Goal: Information Seeking & Learning: Learn about a topic

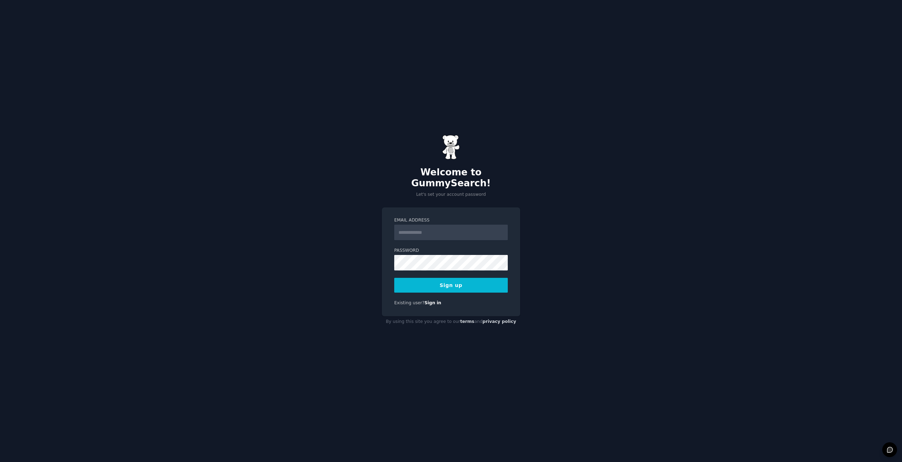
click at [409, 229] on input "Email Address" at bounding box center [451, 233] width 114 height 16
click at [420, 232] on input "Email Address" at bounding box center [451, 233] width 114 height 16
type input "**********"
click at [424, 228] on input "**********" at bounding box center [451, 233] width 114 height 16
click at [394, 278] on button "Sign up" at bounding box center [451, 285] width 114 height 15
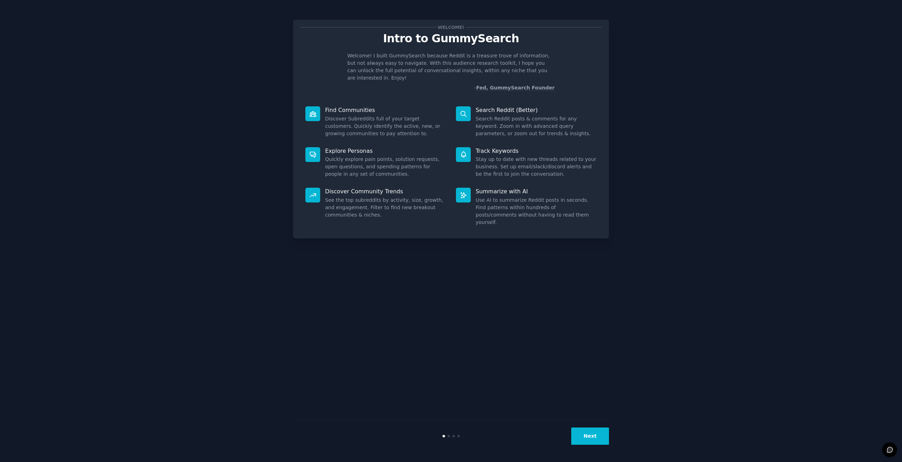
click at [592, 442] on button "Next" at bounding box center [590, 436] width 38 height 17
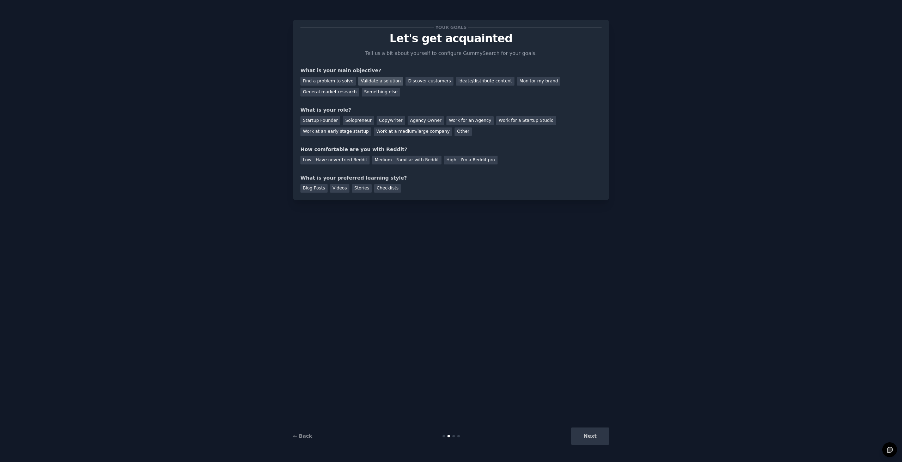
click at [374, 82] on div "Validate a solution" at bounding box center [380, 81] width 45 height 9
click at [324, 122] on div "Startup Founder" at bounding box center [320, 120] width 40 height 9
click at [325, 122] on div "Startup Founder" at bounding box center [320, 120] width 40 height 9
click at [345, 122] on div "Solopreneur" at bounding box center [358, 120] width 31 height 9
click at [350, 162] on div "Low - Have never tried Reddit" at bounding box center [334, 160] width 69 height 9
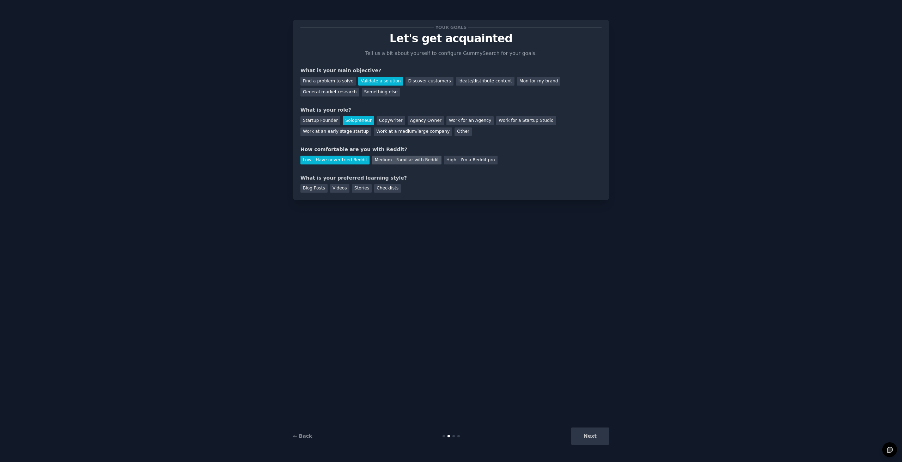
click at [401, 163] on div "Medium - Familiar with Reddit" at bounding box center [406, 160] width 69 height 9
click at [339, 160] on div "Low - Have never tried Reddit" at bounding box center [334, 160] width 69 height 9
click at [379, 160] on div "Medium - Familiar with Reddit" at bounding box center [406, 160] width 69 height 9
click at [374, 190] on div "Checklists" at bounding box center [387, 188] width 27 height 9
click at [312, 189] on div "Blog Posts" at bounding box center [313, 188] width 27 height 9
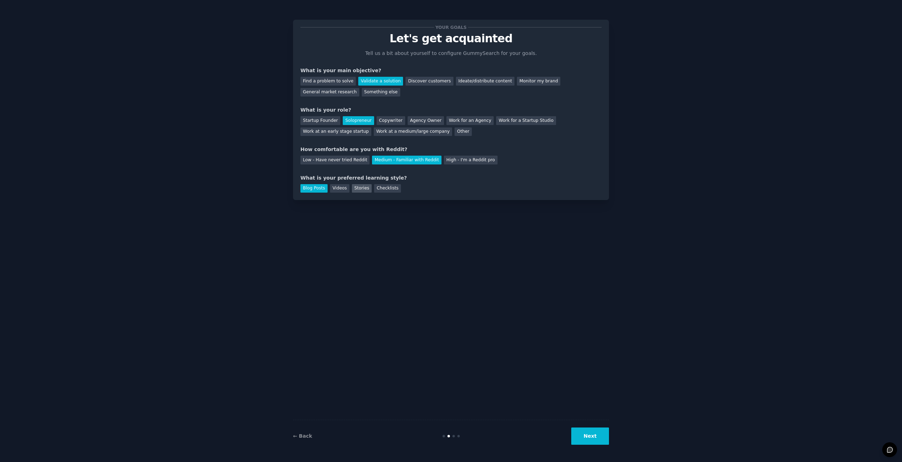
click at [359, 191] on div "Stories" at bounding box center [362, 188] width 20 height 9
click at [374, 191] on div "Checklists" at bounding box center [387, 188] width 27 height 9
click at [580, 438] on button "Next" at bounding box center [590, 436] width 38 height 17
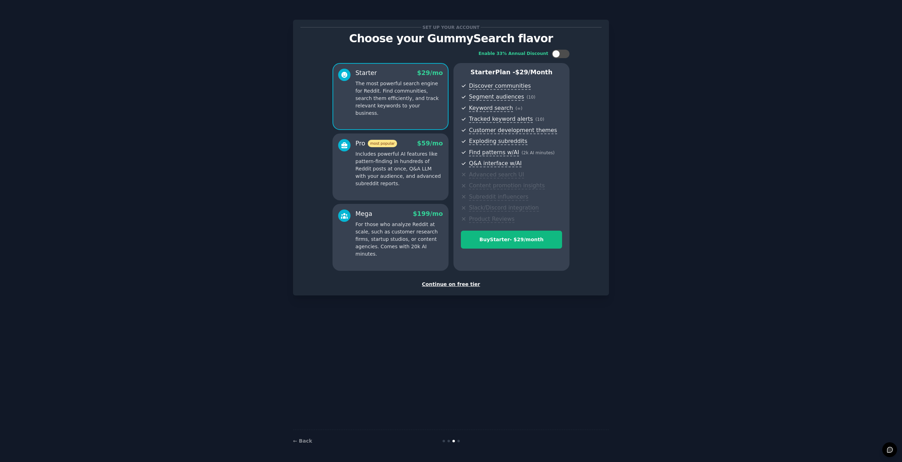
click at [458, 286] on div "Continue on free tier" at bounding box center [450, 284] width 301 height 7
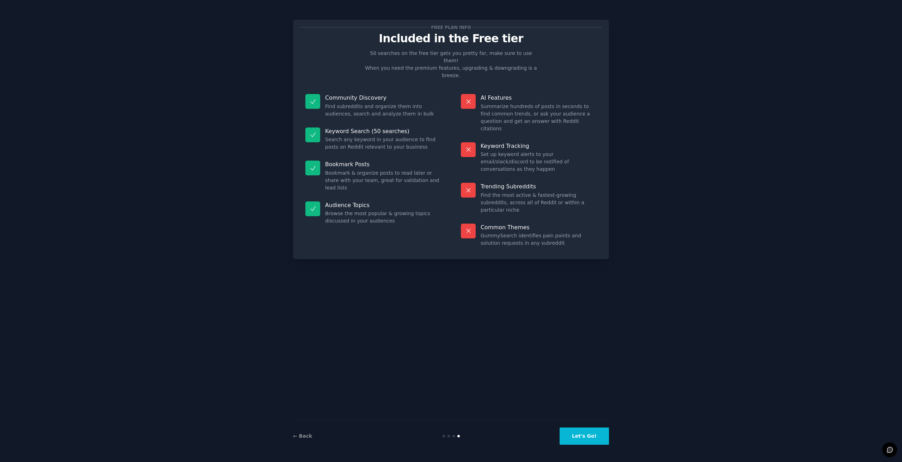
click at [598, 434] on button "Let's Go!" at bounding box center [583, 436] width 49 height 17
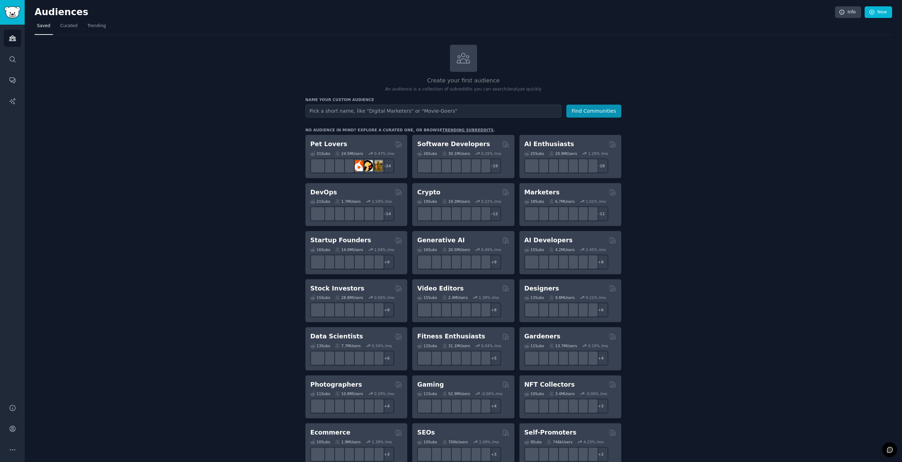
click at [411, 106] on input "text" at bounding box center [433, 111] width 256 height 13
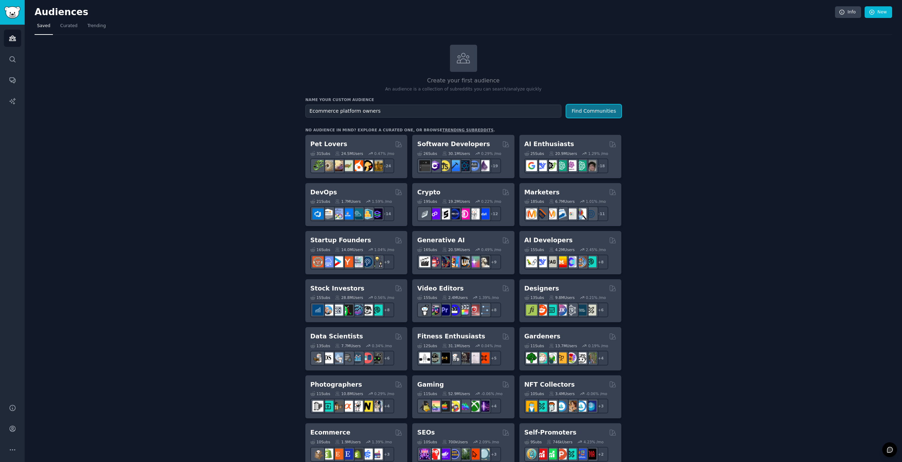
click at [579, 113] on button "Find Communities" at bounding box center [593, 111] width 55 height 13
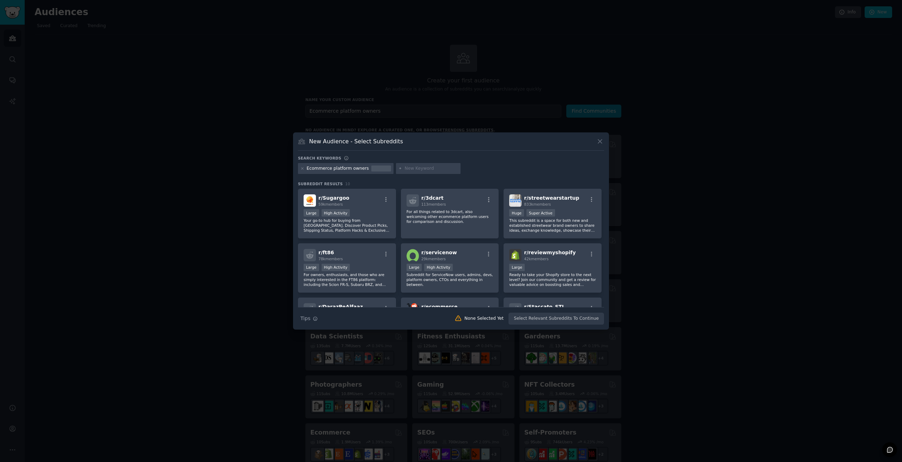
click at [620, 95] on div at bounding box center [451, 231] width 902 height 462
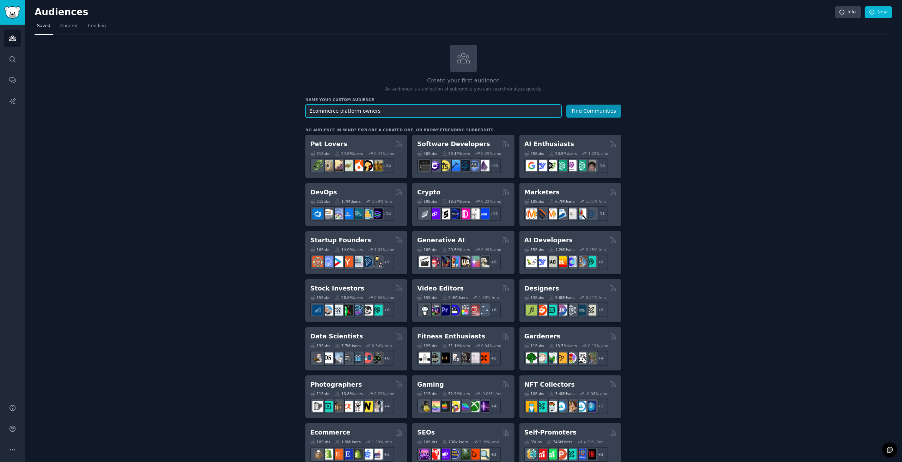
click at [395, 116] on input "Ecommerce platform owners" at bounding box center [433, 111] width 256 height 13
type input "shopify ecommerce owners"
click at [586, 112] on button "Find Communities" at bounding box center [593, 111] width 55 height 13
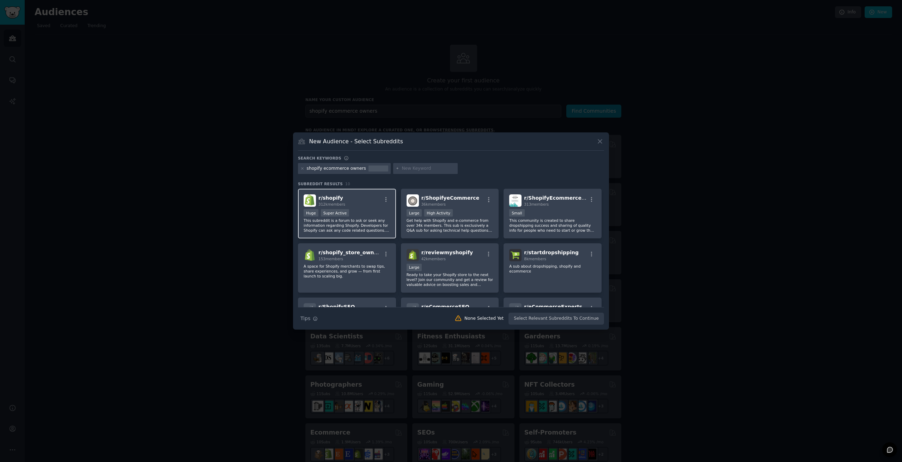
click at [377, 218] on p "This subreddit is a forum to ask or seek any information regarding Shopify. Dev…" at bounding box center [347, 225] width 87 height 15
click at [480, 229] on p "Get help with Shopify and e-commerce from over 34k members. This sub is exclusi…" at bounding box center [449, 225] width 87 height 15
click at [535, 225] on p "This community is created to share dropshipping success and sharing of quality …" at bounding box center [552, 225] width 87 height 15
click at [362, 269] on p "A space for Shopify merchants to swap tips, share experiences, and grow — from …" at bounding box center [347, 271] width 87 height 15
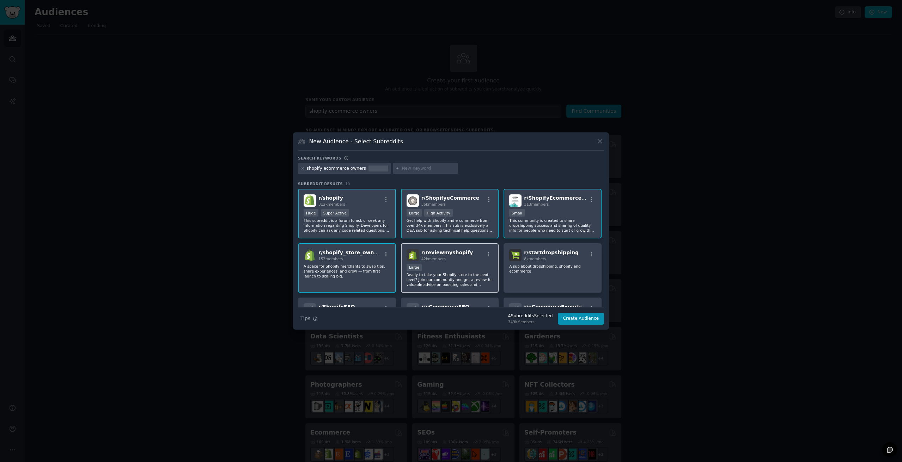
click at [445, 269] on div "10,000 - 100,000 members Large" at bounding box center [449, 268] width 87 height 9
click at [564, 269] on div "r/ startdropshipping 8k members A sub about dropshipping, shopify and ecommerce" at bounding box center [552, 269] width 98 height 50
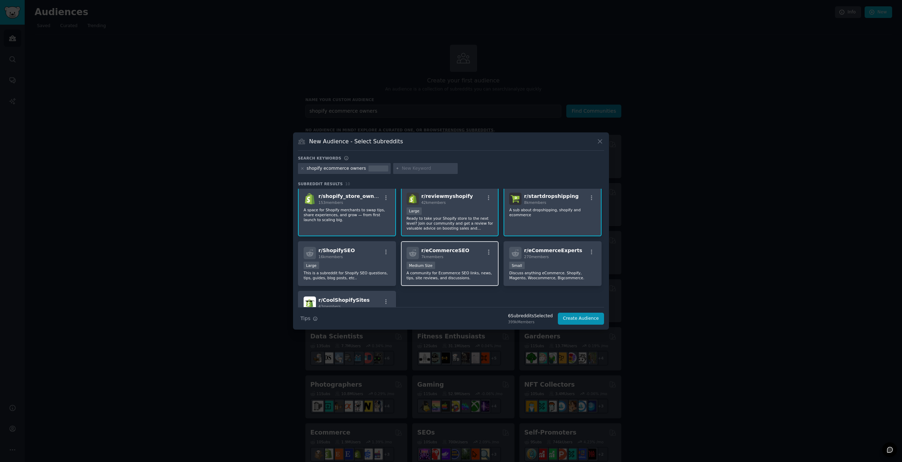
scroll to position [71, 0]
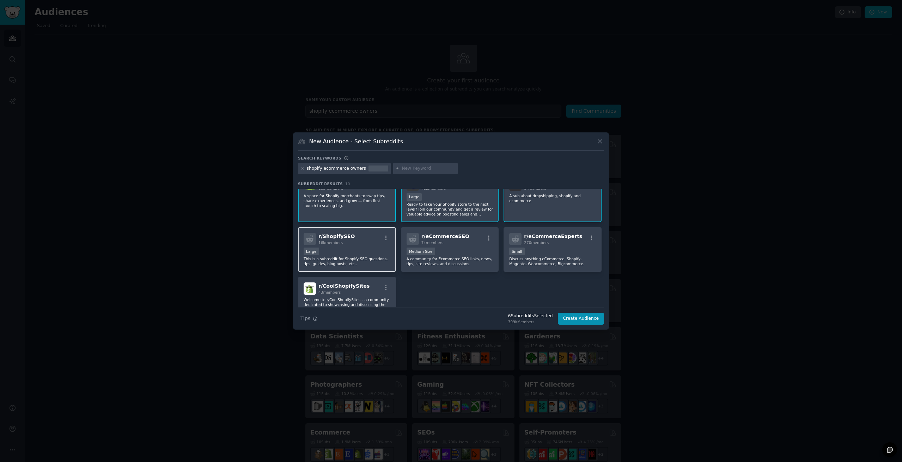
click at [379, 263] on p "This is a subreddit for Shopify SEO questions, tips, guides, blog posts, etc.." at bounding box center [347, 262] width 87 height 10
click at [460, 259] on p "A community for Ecommerce SEO links, news, tips, site reviews, and discussions." at bounding box center [449, 262] width 87 height 10
click at [580, 322] on button "Create Audience" at bounding box center [581, 319] width 47 height 12
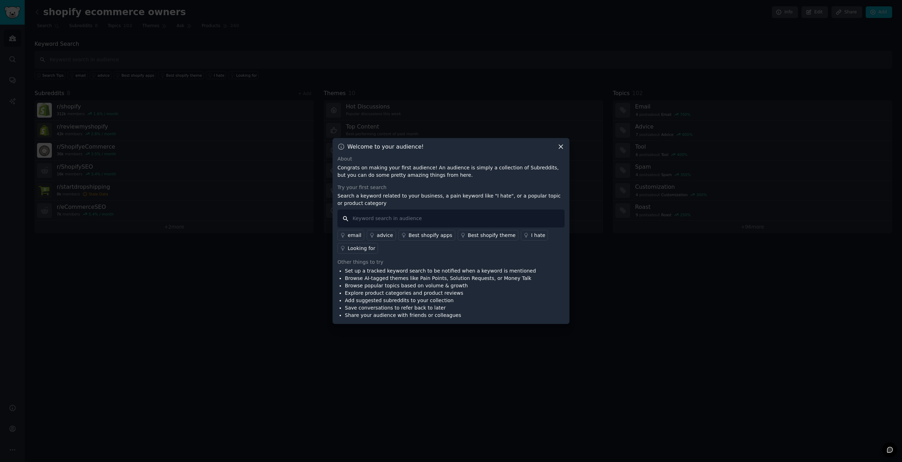
click at [369, 216] on input "text" at bounding box center [450, 219] width 227 height 18
type input "product review"
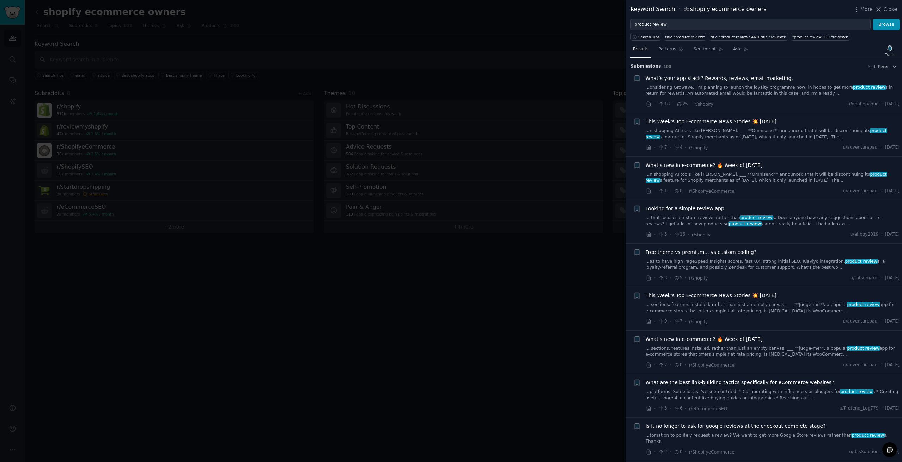
click at [337, 36] on div at bounding box center [451, 231] width 902 height 462
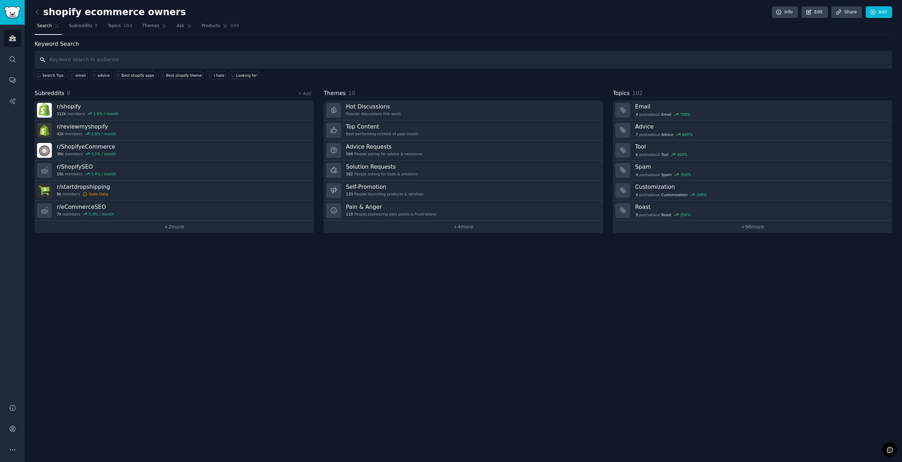
click at [255, 68] on input "text" at bounding box center [463, 60] width 857 height 18
click at [243, 61] on input "text" at bounding box center [463, 60] width 857 height 18
type input "product reviews"
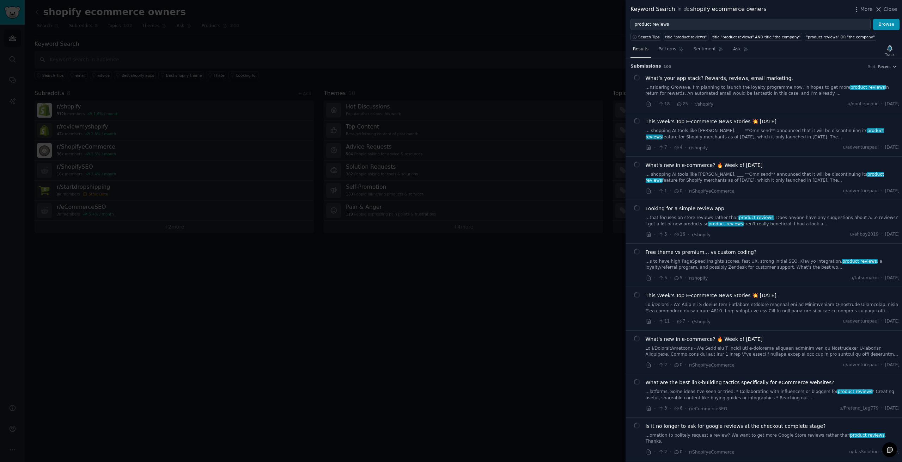
click at [700, 92] on link "...nsidering Growave. I’m planning to launch the loyalty programme now, in hope…" at bounding box center [772, 91] width 254 height 12
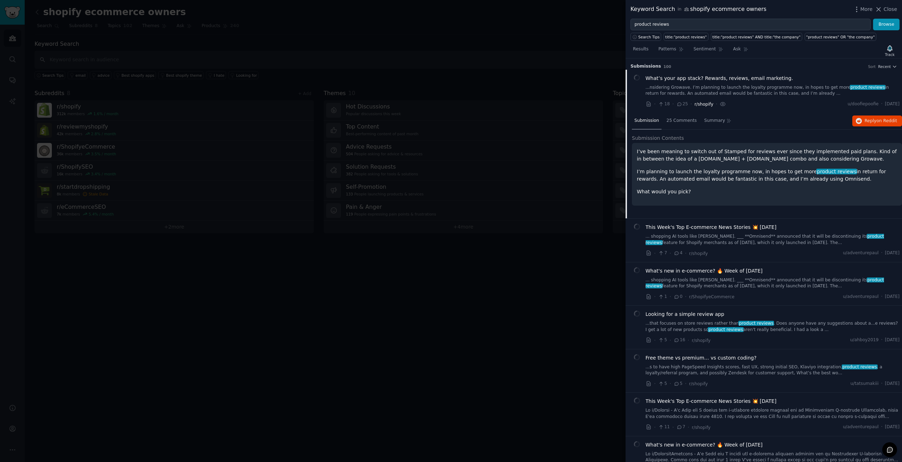
scroll to position [11, 0]
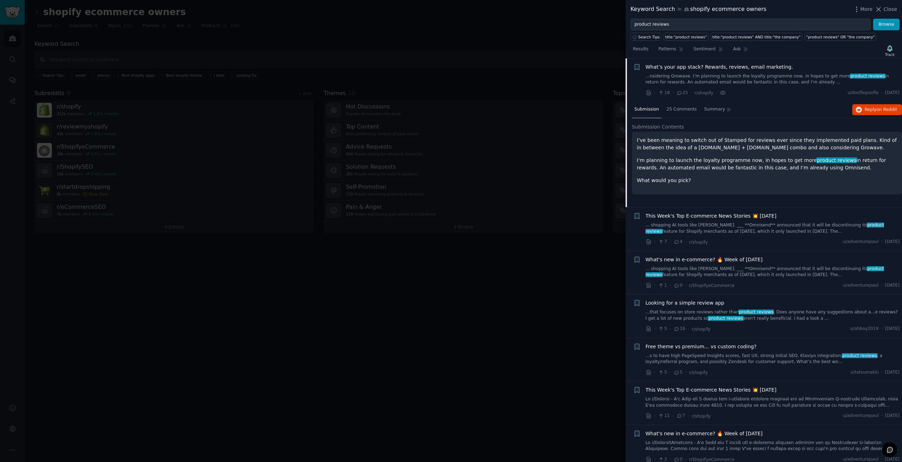
click at [671, 67] on span "What’s your app stack? Rewards, reviews, email marketing." at bounding box center [718, 66] width 147 height 7
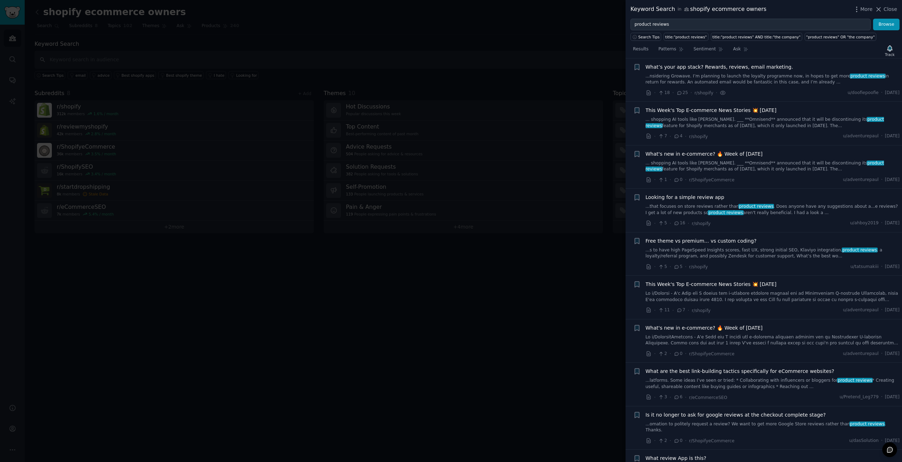
click at [671, 67] on span "What’s your app stack? Rewards, reviews, email marketing." at bounding box center [718, 66] width 147 height 7
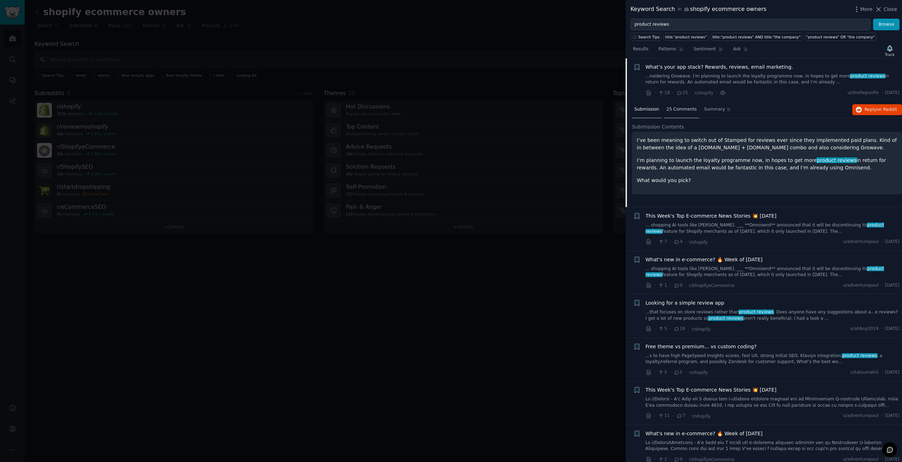
click at [678, 111] on span "25 Comments" at bounding box center [681, 109] width 30 height 6
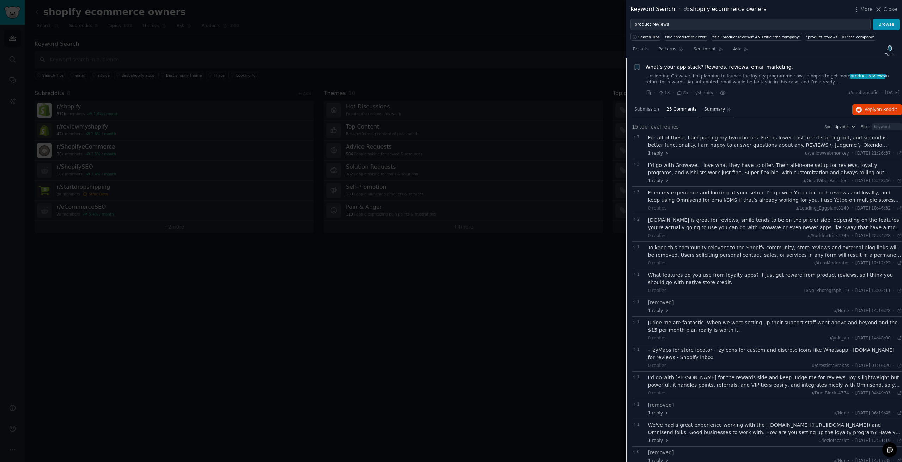
click at [713, 110] on span "Summary" at bounding box center [714, 109] width 21 height 6
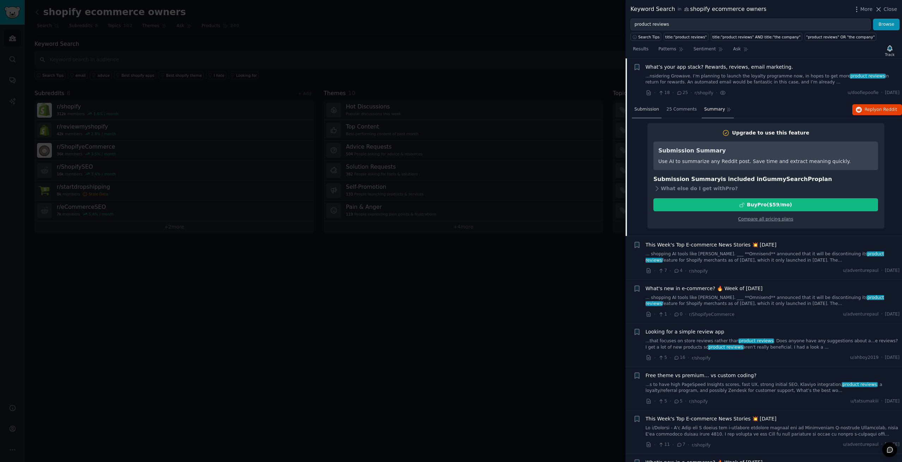
click at [646, 109] on span "Submission" at bounding box center [646, 109] width 25 height 6
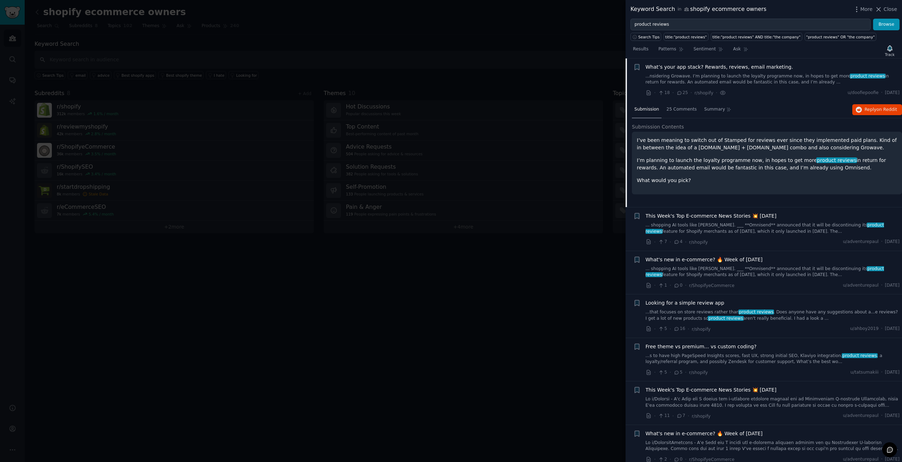
drag, startPoint x: 822, startPoint y: 171, endPoint x: 637, endPoint y: 141, distance: 188.2
click at [637, 141] on div "I’ve been meaning to switch out of Stamped for reviews ever since they implemen…" at bounding box center [767, 161] width 260 height 48
click at [763, 149] on p "I’ve been meaning to switch out of Stamped for reviews ever since they implemen…" at bounding box center [767, 144] width 260 height 15
drag, startPoint x: 692, startPoint y: 148, endPoint x: 709, endPoint y: 147, distance: 17.0
click at [709, 147] on p "I’ve been meaning to switch out of Stamped for reviews ever since they implemen…" at bounding box center [767, 144] width 260 height 15
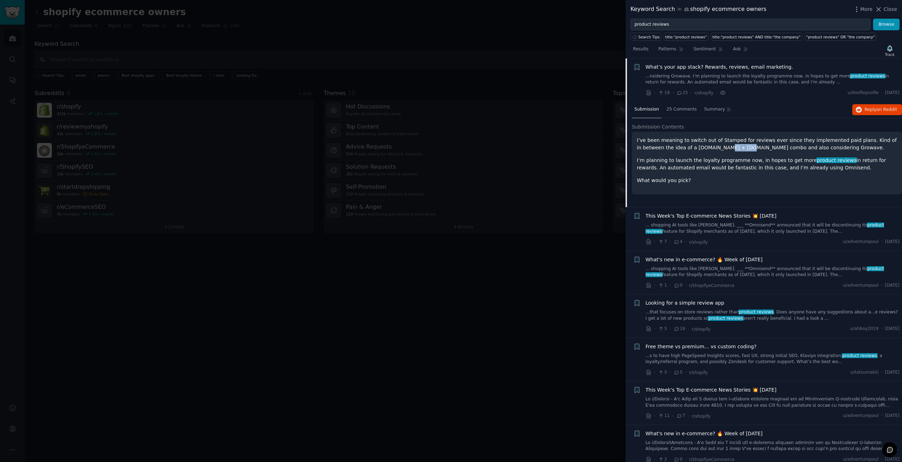
copy p "[DOMAIN_NAME]"
click at [637, 227] on div "Bookmark this conversation +" at bounding box center [636, 229] width 7 height 33
click at [701, 216] on span "This Week's Top E-commerce News Stories 💥 [DATE]" at bounding box center [710, 216] width 131 height 7
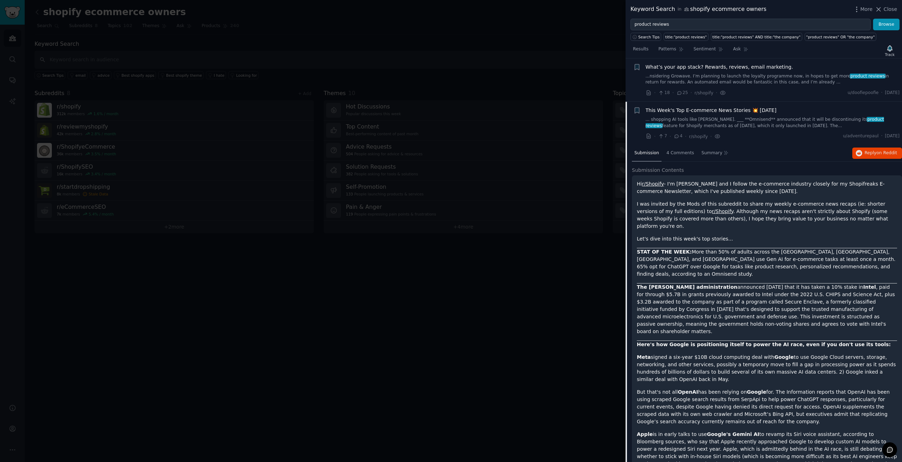
scroll to position [55, 0]
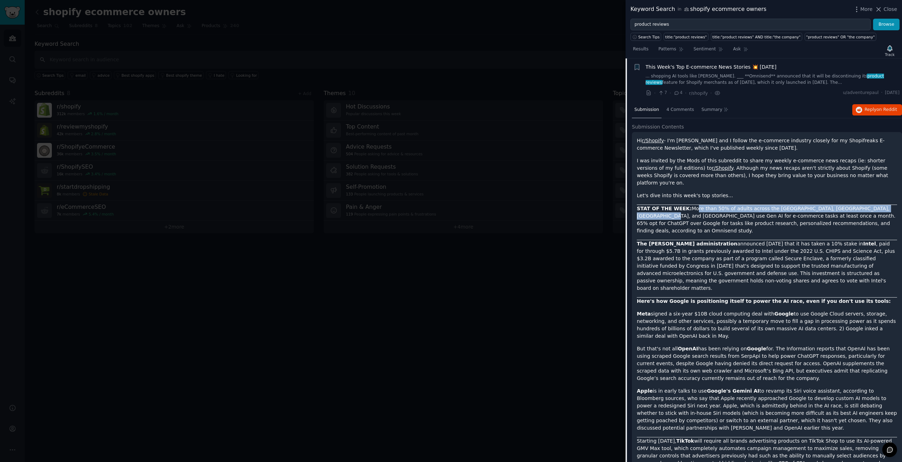
drag, startPoint x: 688, startPoint y: 201, endPoint x: 819, endPoint y: 205, distance: 131.2
click at [875, 205] on p "STAT OF THE WEEK: More than 50% of adults across the [GEOGRAPHIC_DATA], [GEOGRA…" at bounding box center [767, 220] width 260 height 30
click at [779, 206] on p "STAT OF THE WEEK: More than 50% of adults across the [GEOGRAPHIC_DATA], [GEOGRA…" at bounding box center [767, 220] width 260 height 30
click at [692, 209] on p "STAT OF THE WEEK: More than 50% of adults across the [GEOGRAPHIC_DATA], [GEOGRA…" at bounding box center [767, 220] width 260 height 30
drag, startPoint x: 700, startPoint y: 209, endPoint x: 762, endPoint y: 209, distance: 62.0
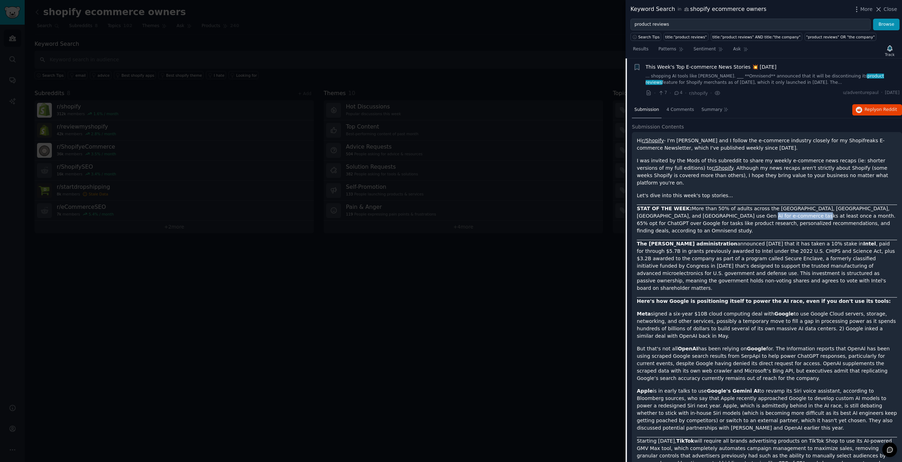
click at [750, 208] on p "STAT OF THE WEEK: More than 50% of adults across the [GEOGRAPHIC_DATA], [GEOGRA…" at bounding box center [767, 220] width 260 height 30
click at [763, 209] on p "STAT OF THE WEEK: More than 50% of adults across the [GEOGRAPHIC_DATA], [GEOGRA…" at bounding box center [767, 220] width 260 height 30
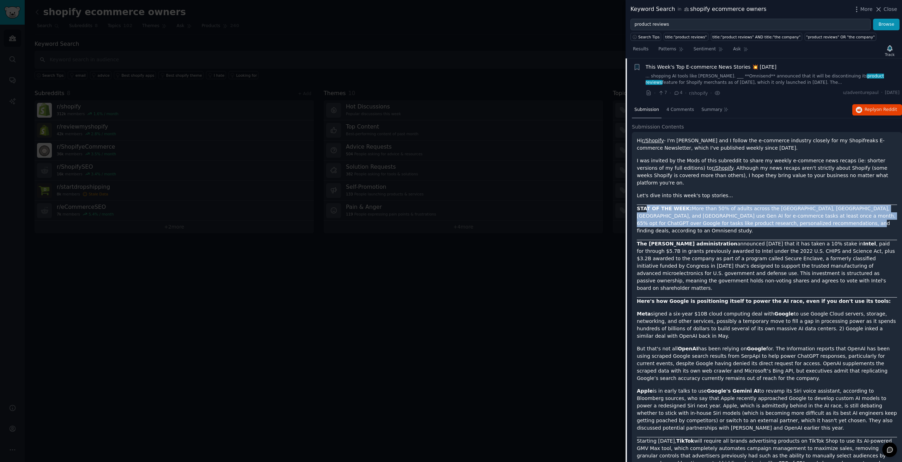
drag, startPoint x: 815, startPoint y: 217, endPoint x: 658, endPoint y: 196, distance: 157.9
click at [642, 205] on p "STAT OF THE WEEK: More than 50% of adults across the [GEOGRAPHIC_DATA], [GEOGRA…" at bounding box center [767, 220] width 260 height 30
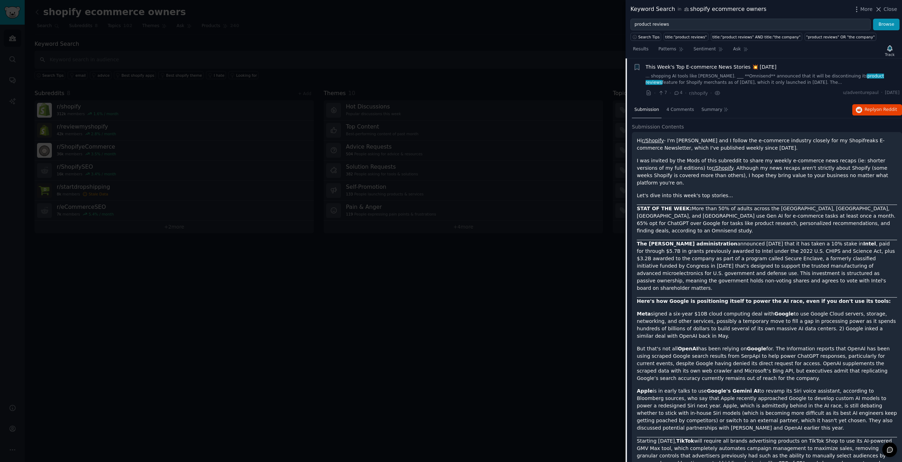
click at [343, 73] on div at bounding box center [451, 231] width 902 height 462
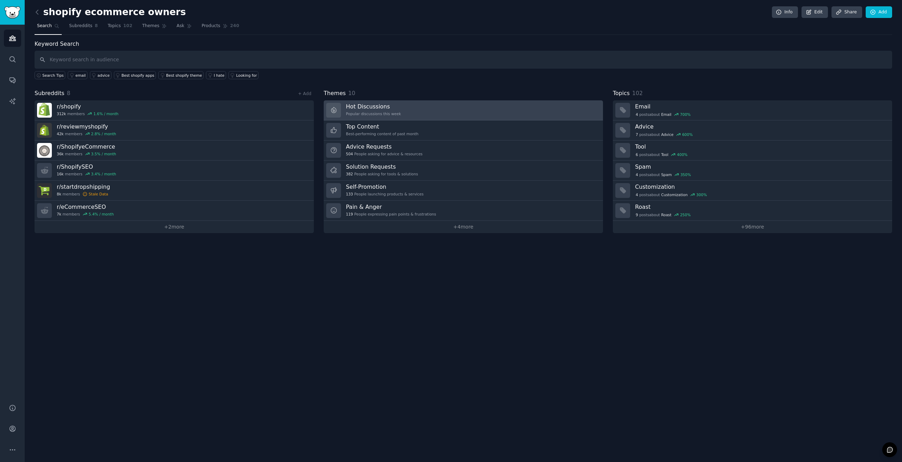
click at [528, 106] on link "Hot Discussions Popular discussions this week" at bounding box center [463, 110] width 279 height 20
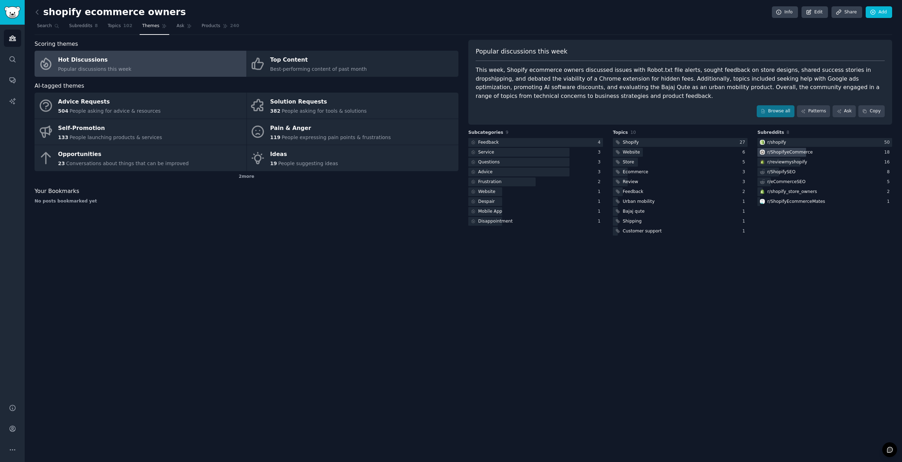
click at [782, 155] on div "r/ ShopifyeCommerce" at bounding box center [789, 152] width 45 height 6
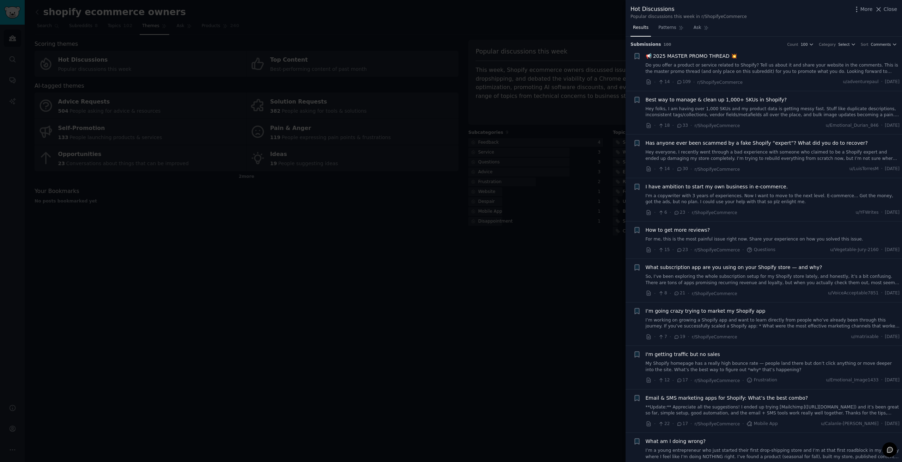
click at [761, 240] on link "For me, this is the most painful issue right now. Share your experience on how …" at bounding box center [772, 240] width 254 height 6
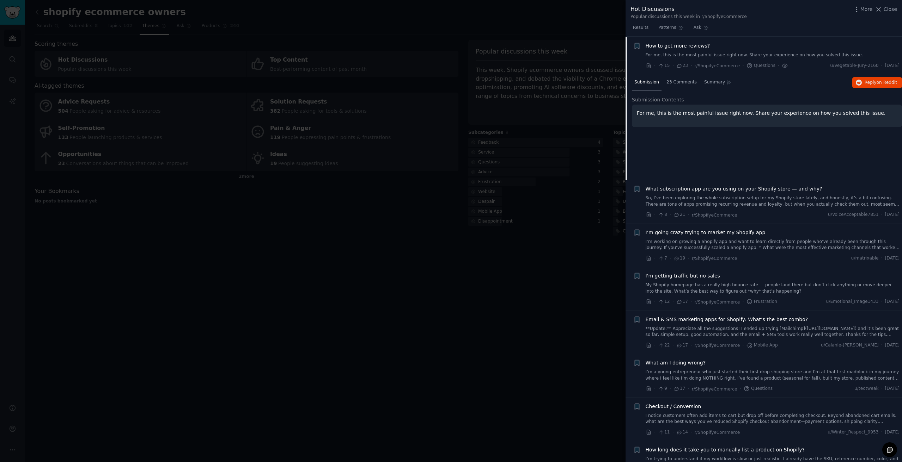
scroll to position [185, 0]
drag, startPoint x: 650, startPoint y: 294, endPoint x: 456, endPoint y: 312, distance: 194.6
click at [431, 298] on div at bounding box center [451, 231] width 902 height 462
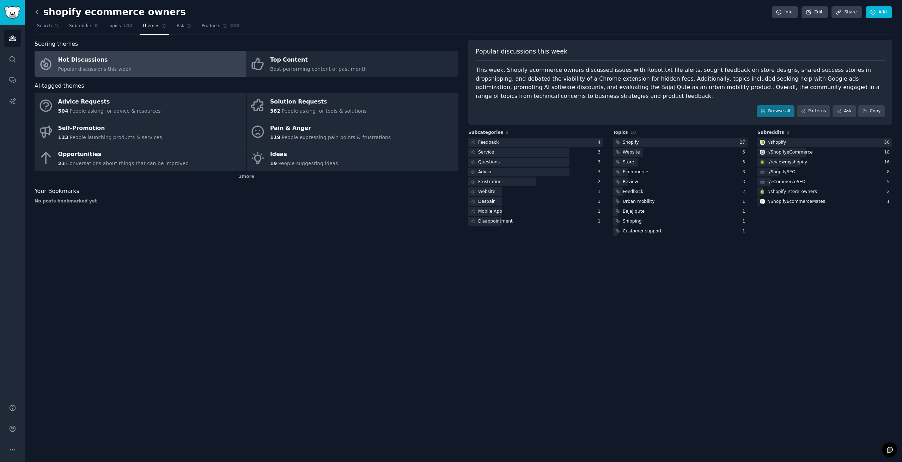
click at [40, 10] on icon at bounding box center [36, 11] width 7 height 7
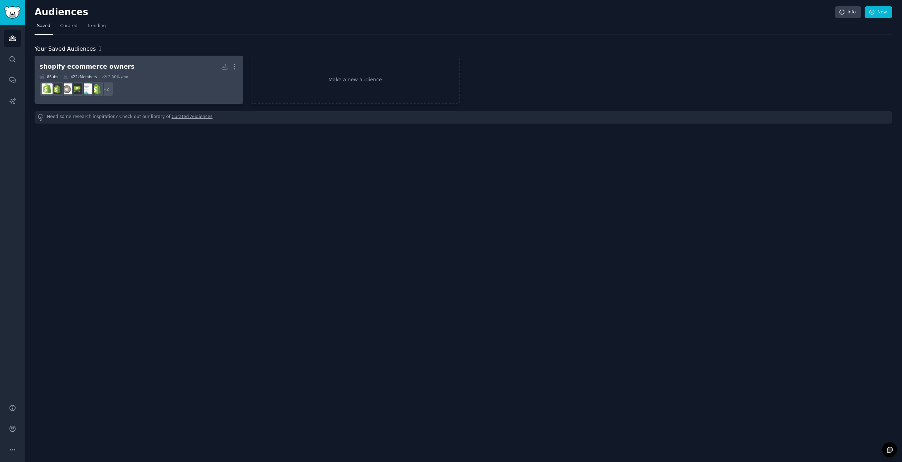
click at [146, 75] on div "8 Sub s 422k Members 2.00 % /mo" at bounding box center [138, 76] width 199 height 5
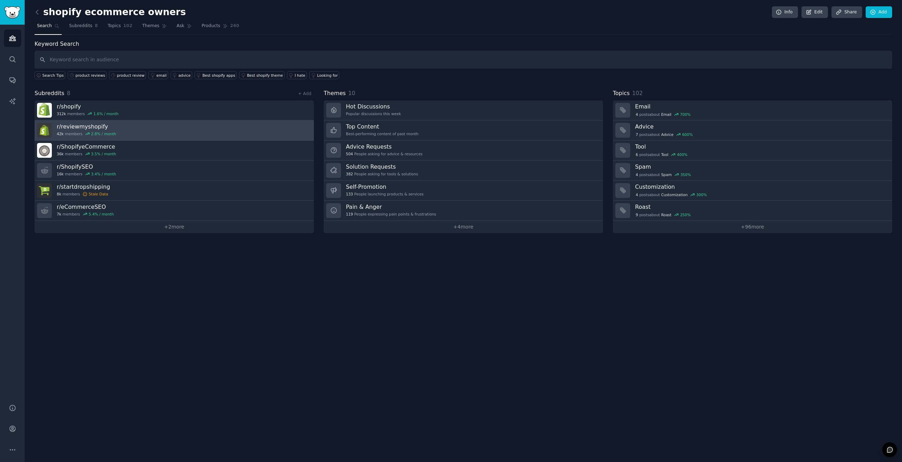
click at [176, 132] on link "r/ reviewmyshopify 42k members 2.8 % / month" at bounding box center [174, 131] width 279 height 20
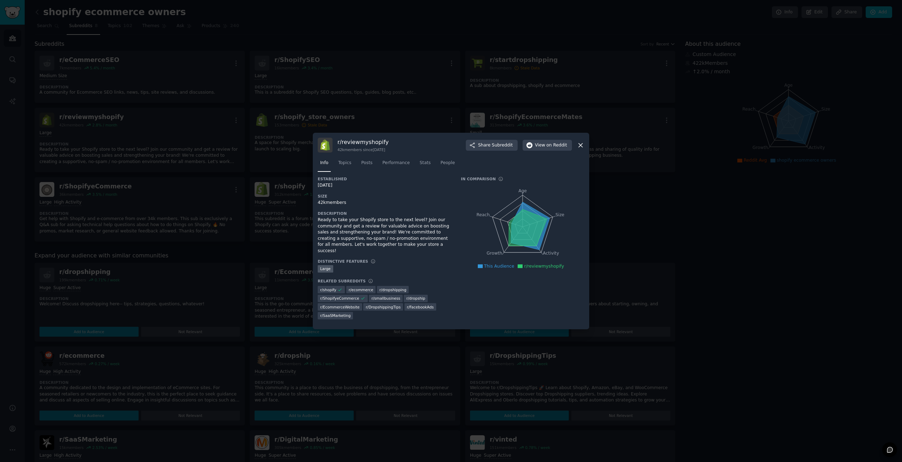
click at [202, 183] on div at bounding box center [451, 231] width 902 height 462
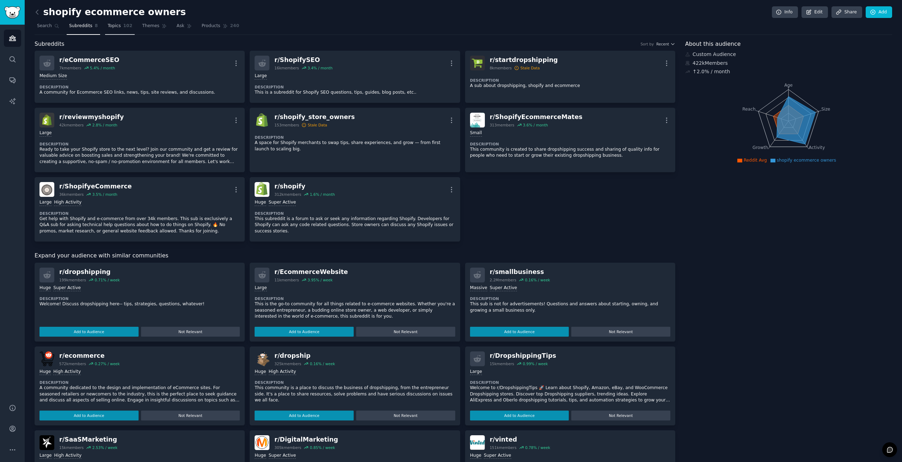
click at [114, 28] on span "Topics" at bounding box center [114, 26] width 13 height 6
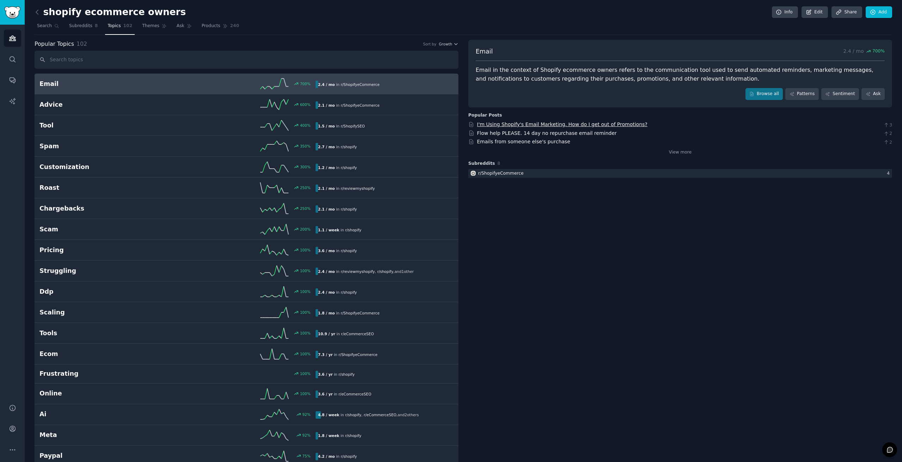
click at [567, 126] on link "I'm Using Shopify's Email Marketing. How do I get out of Promotions?" at bounding box center [562, 125] width 171 height 6
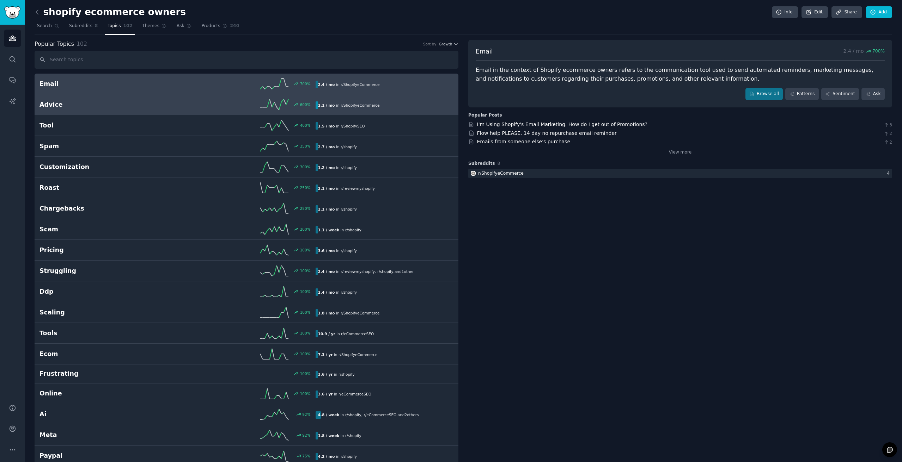
click at [54, 105] on h2 "Advice" at bounding box center [108, 104] width 138 height 9
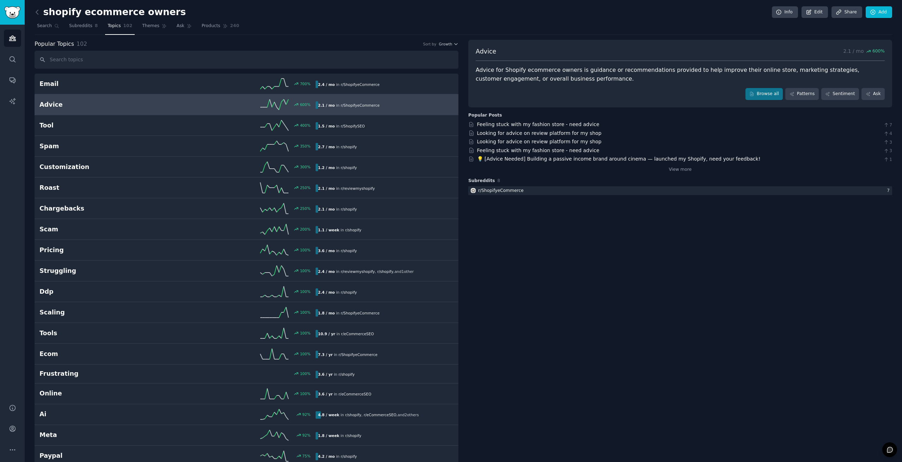
click at [488, 49] on span "Advice" at bounding box center [486, 51] width 20 height 9
click at [555, 86] on div "Advice 2.1 / mo 600 % Advice for Shopify ecommerce owners is guidance or recomm…" at bounding box center [680, 74] width 424 height 68
click at [554, 125] on link "Feeling stuck with my fashion store - need advice" at bounding box center [538, 125] width 122 height 6
